Goal: Task Accomplishment & Management: Use online tool/utility

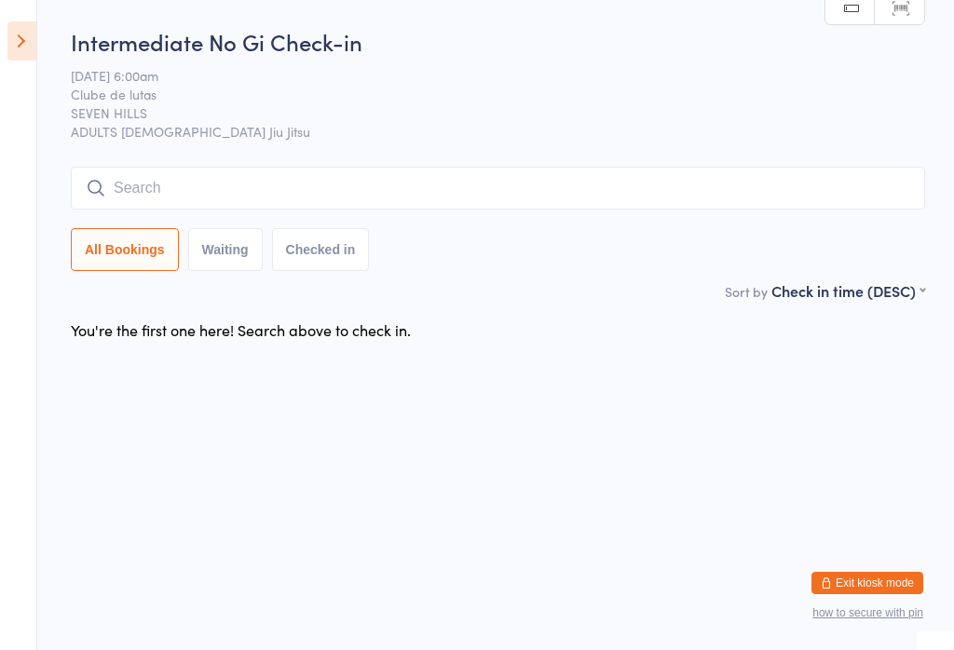
click at [715, 170] on input "search" at bounding box center [498, 188] width 854 height 43
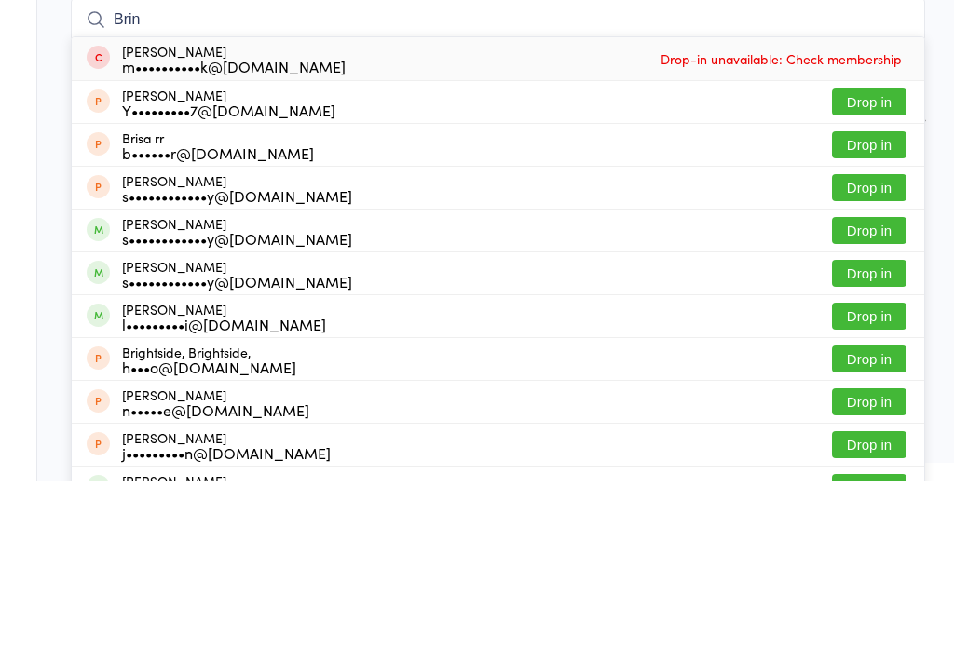
type input "Brin"
click at [715, 386] on button "Drop in" at bounding box center [869, 399] width 75 height 27
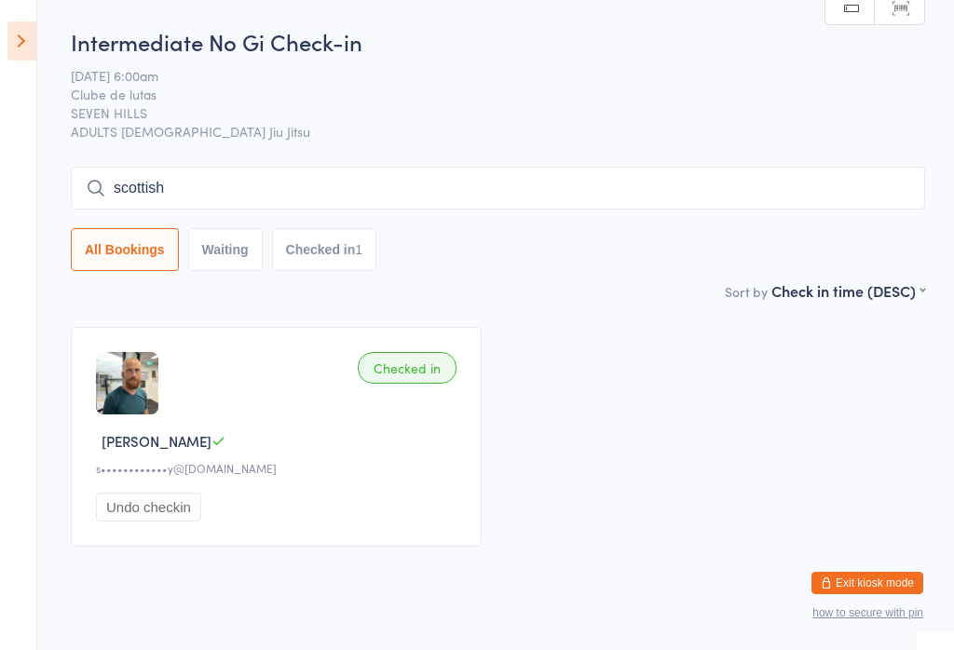
click at [448, 184] on input "scottish" at bounding box center [498, 188] width 854 height 43
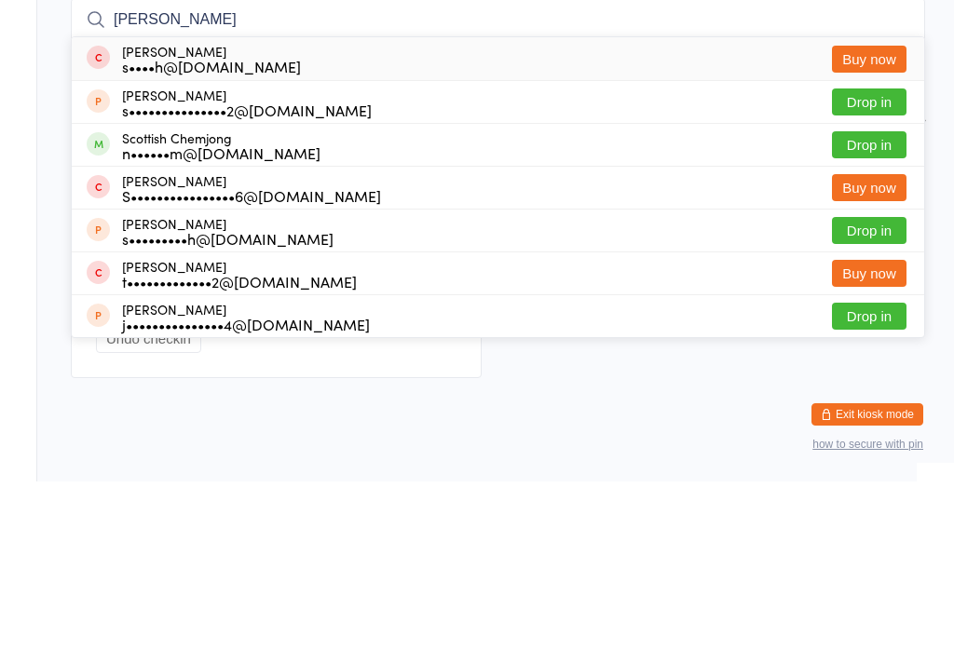
type input "[PERSON_NAME]"
click at [715, 300] on button "Drop in" at bounding box center [869, 313] width 75 height 27
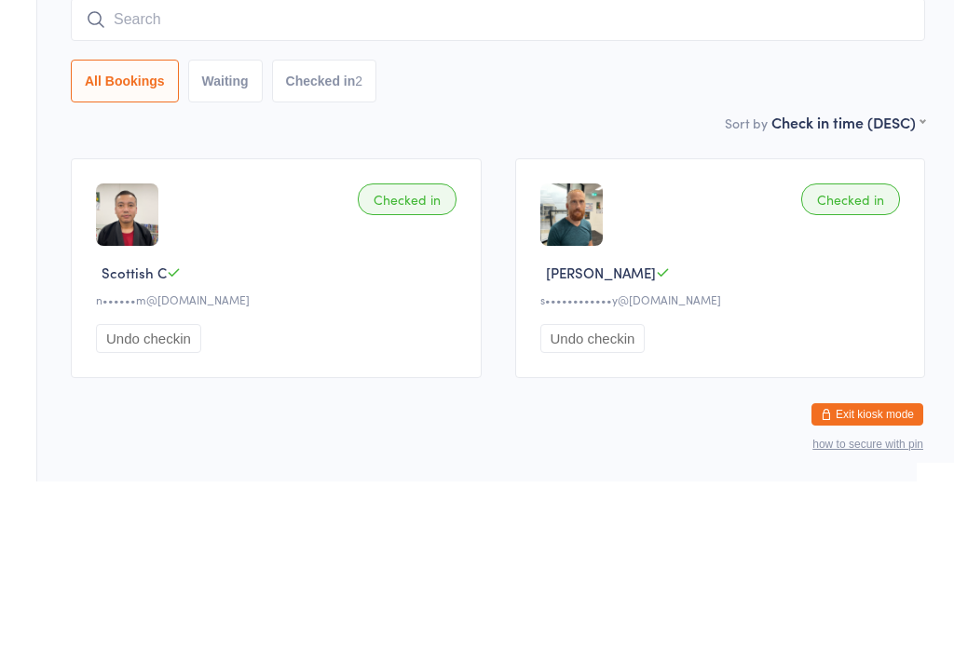
click at [154, 188] on input "search" at bounding box center [498, 188] width 854 height 43
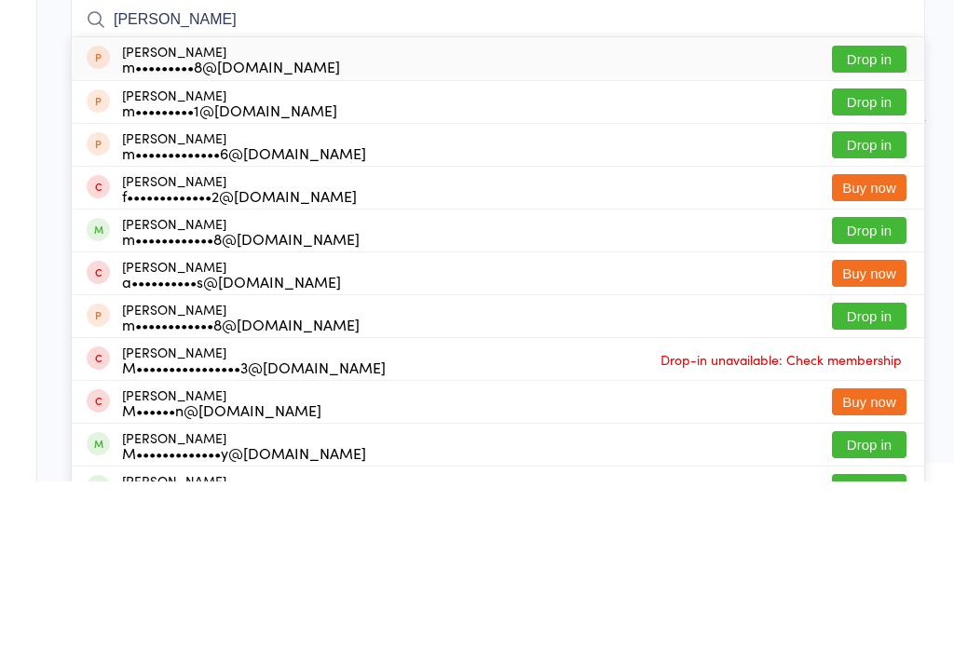
type input "[PERSON_NAME]"
click at [715, 386] on button "Drop in" at bounding box center [869, 399] width 75 height 27
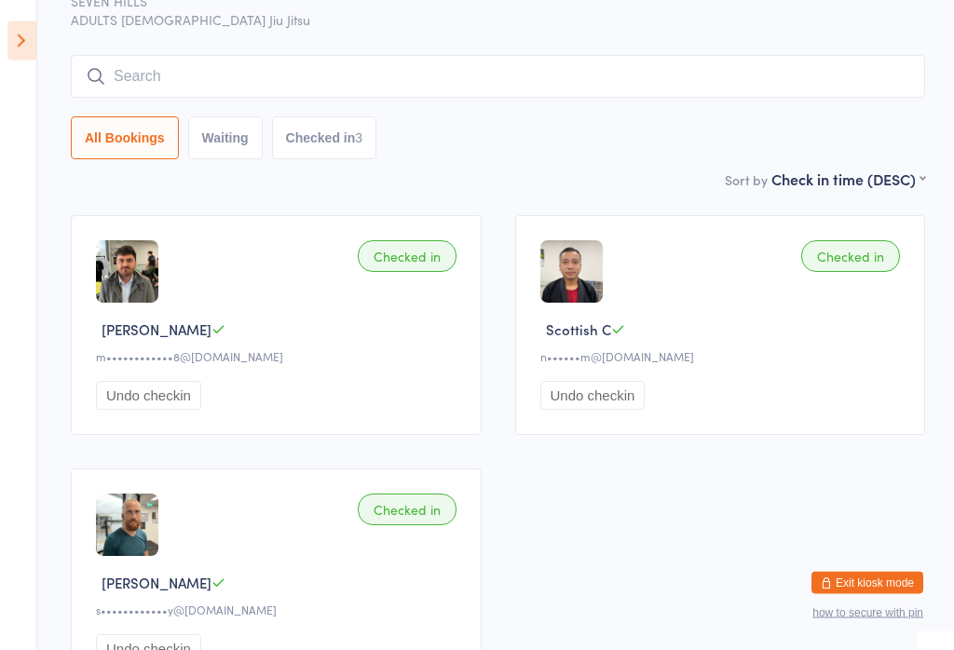
scroll to position [112, 0]
click at [715, 71] on input "search" at bounding box center [498, 76] width 854 height 43
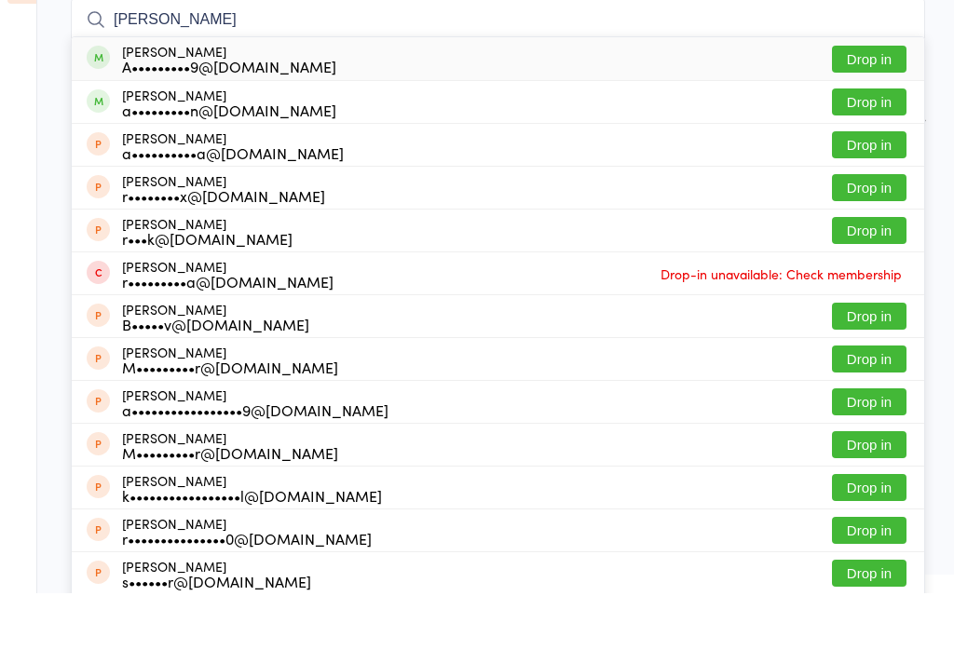
type input "[PERSON_NAME]"
click at [715, 145] on button "Drop in" at bounding box center [869, 158] width 75 height 27
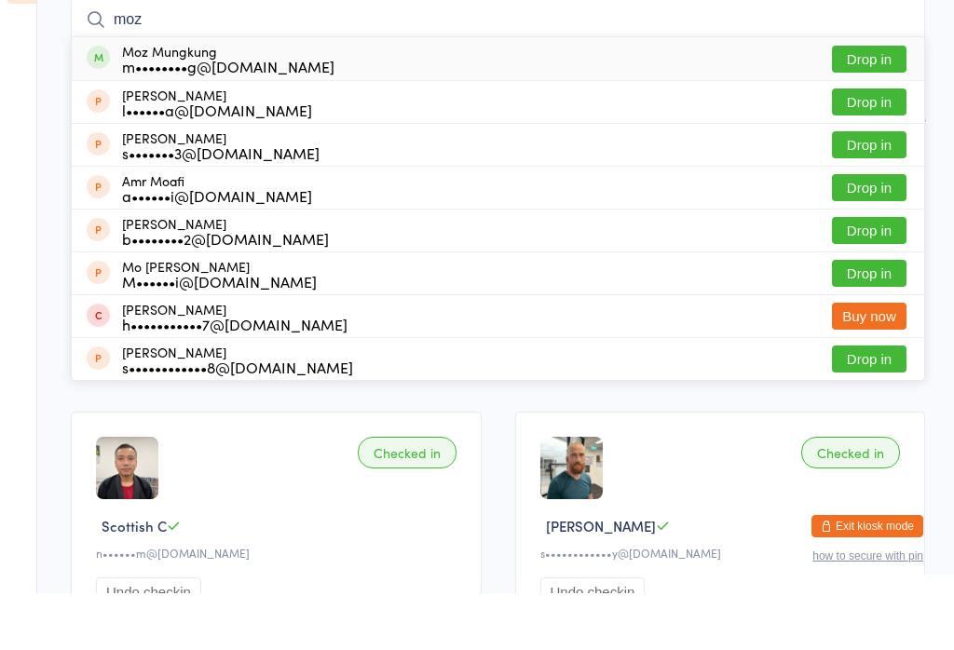
type input "moz"
click at [715, 102] on button "Drop in" at bounding box center [869, 115] width 75 height 27
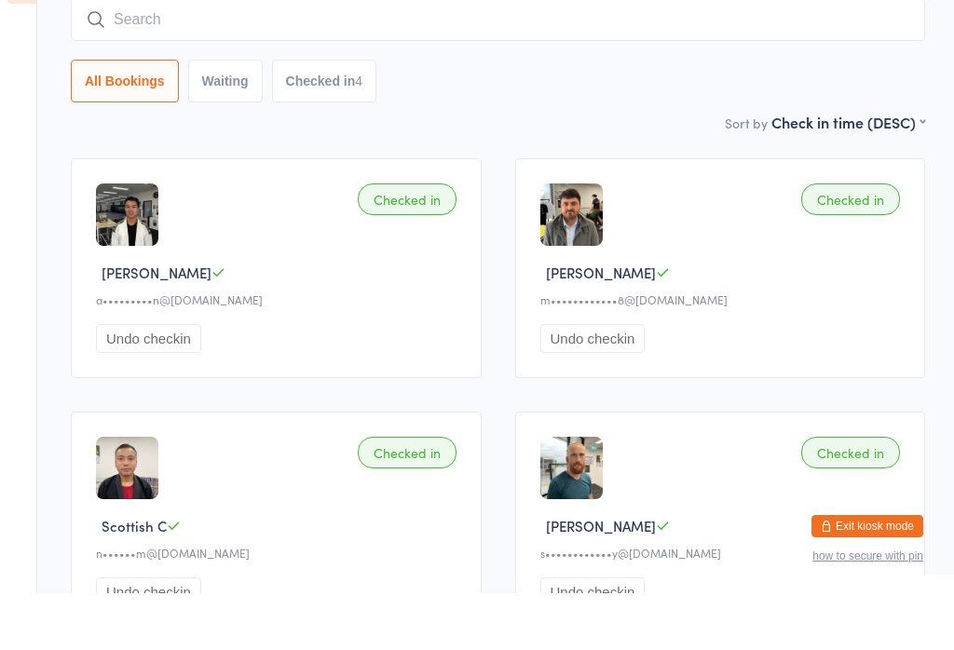
scroll to position [169, 0]
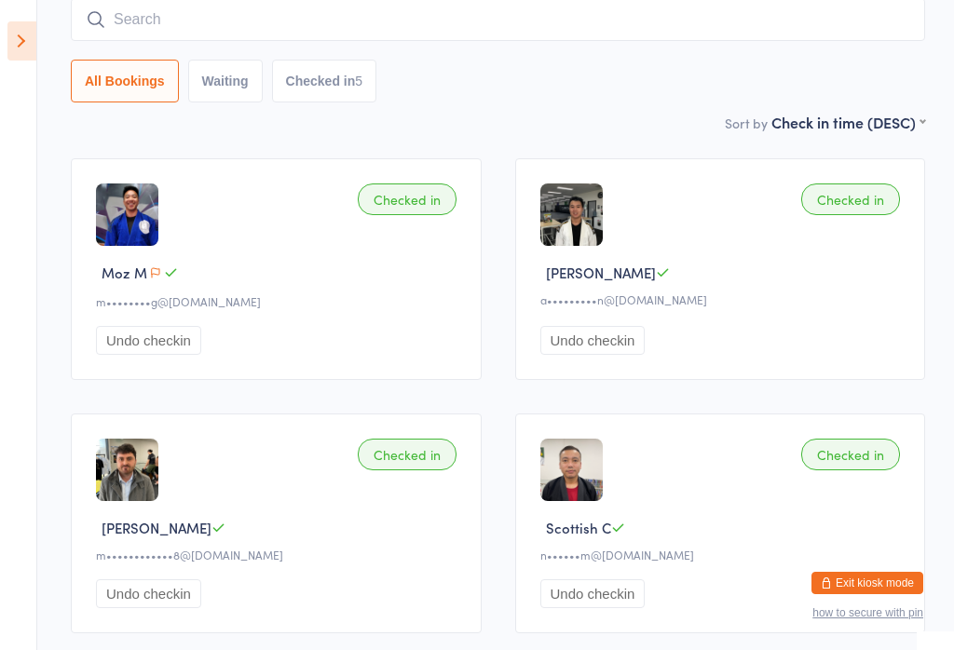
click at [157, 22] on input "search" at bounding box center [498, 19] width 854 height 43
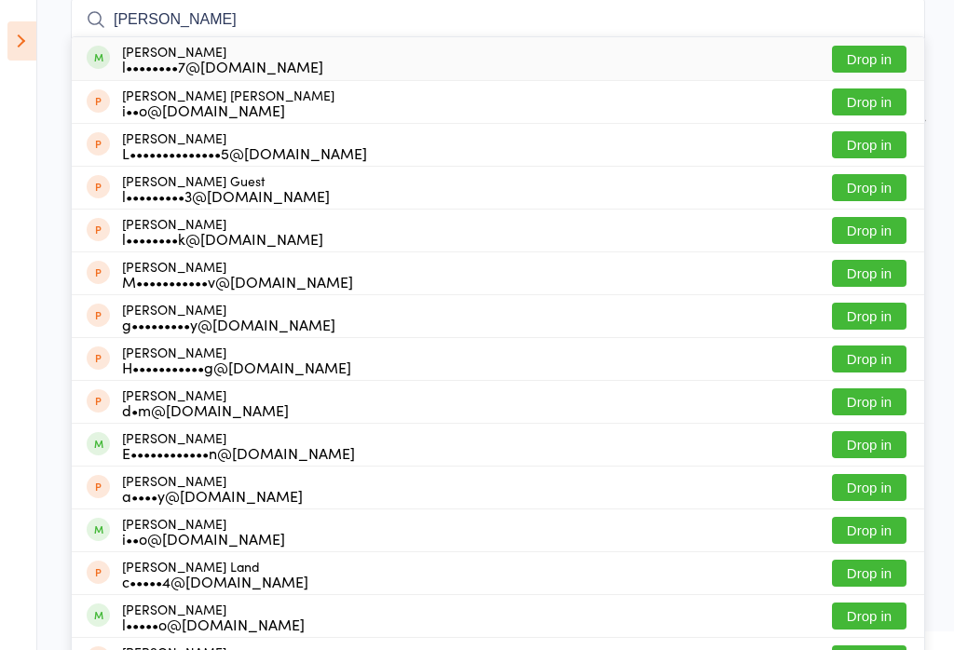
type input "[PERSON_NAME]"
click at [715, 54] on button "Drop in" at bounding box center [869, 59] width 75 height 27
